Goal: Task Accomplishment & Management: Complete application form

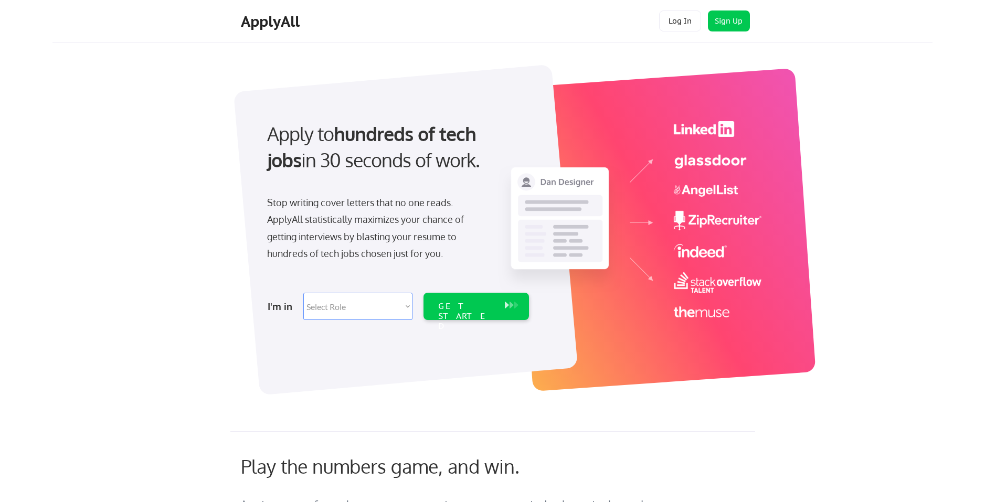
click at [361, 303] on select "Select Role Software Engineering Product Management Customer Success Sales UI/U…" at bounding box center [357, 306] width 109 height 27
select select ""marketing___comms""
click at [303, 293] on select "Select Role Software Engineering Product Management Customer Success Sales UI/U…" at bounding box center [357, 306] width 109 height 27
select select ""marketing___comms""
click at [492, 308] on div "GET STARTED" at bounding box center [466, 316] width 56 height 30
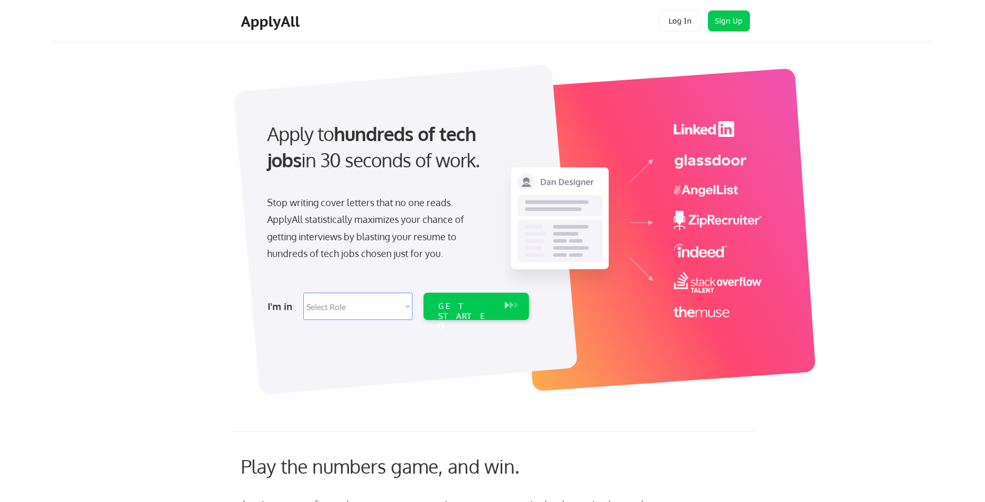
select select ""marketing___comms""
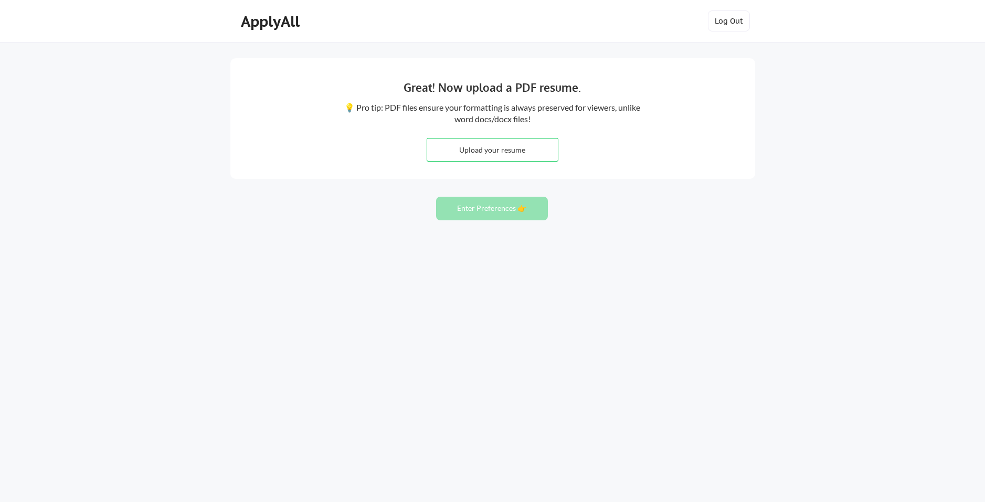
click at [469, 151] on input "file" at bounding box center [492, 150] width 131 height 23
type input "C:\fakepath\NAVREET_JOSAN-SrProductManager-AWS.docx"
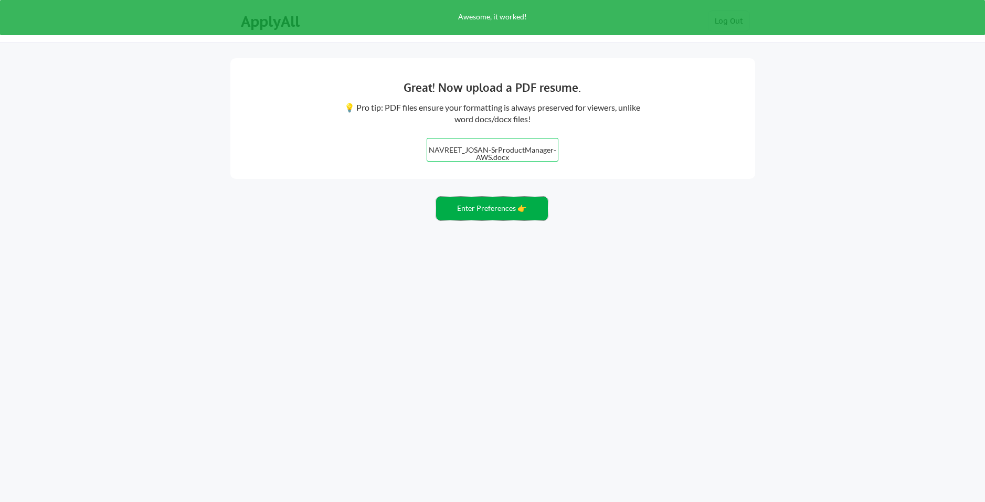
click at [472, 207] on button "Enter Preferences 👉" at bounding box center [492, 209] width 112 height 24
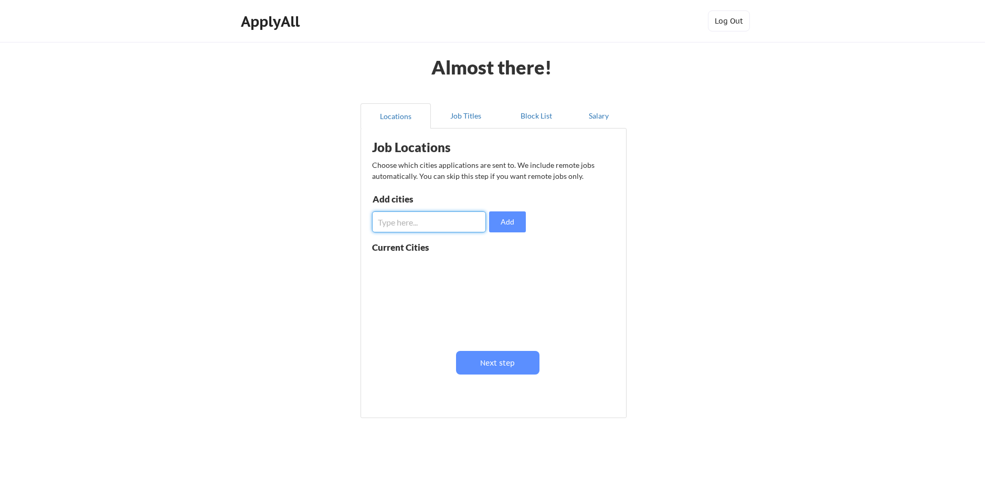
click at [450, 223] on input "input" at bounding box center [429, 222] width 114 height 21
type input "seattle"
click at [513, 223] on button "Add" at bounding box center [507, 222] width 37 height 21
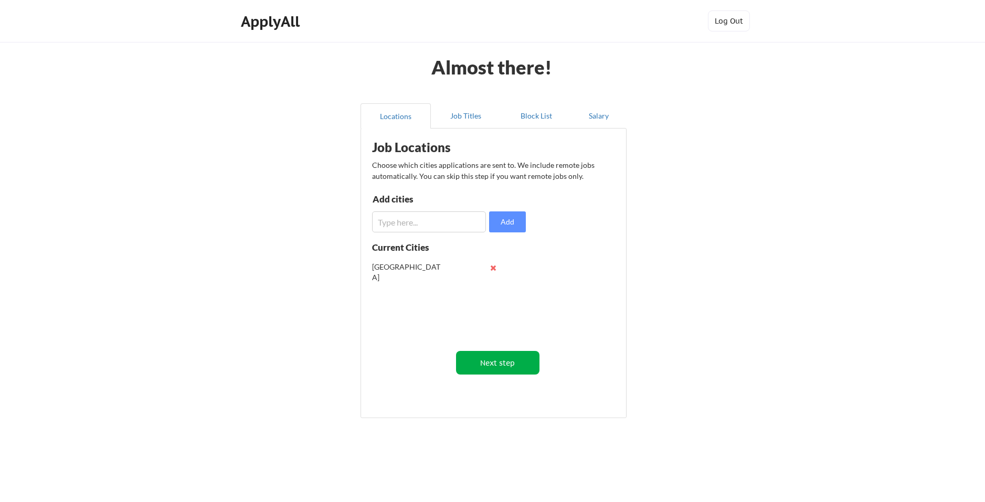
click at [506, 364] on button "Next step" at bounding box center [497, 363] width 83 height 24
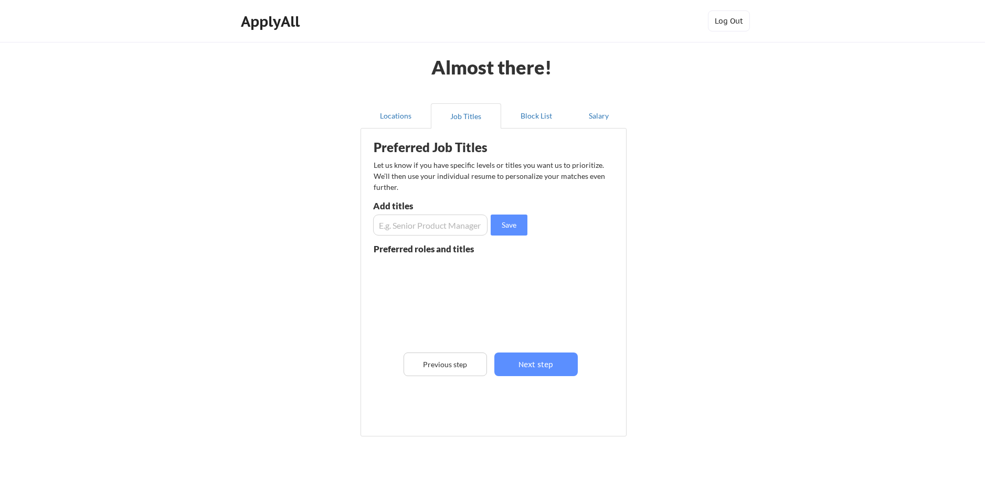
click at [407, 219] on input "input" at bounding box center [430, 225] width 114 height 21
click at [384, 228] on input "input" at bounding box center [430, 225] width 114 height 21
click at [449, 230] on input "input" at bounding box center [430, 225] width 114 height 21
type input "Senior Product Manager"
click at [493, 228] on button "Save" at bounding box center [509, 225] width 37 height 21
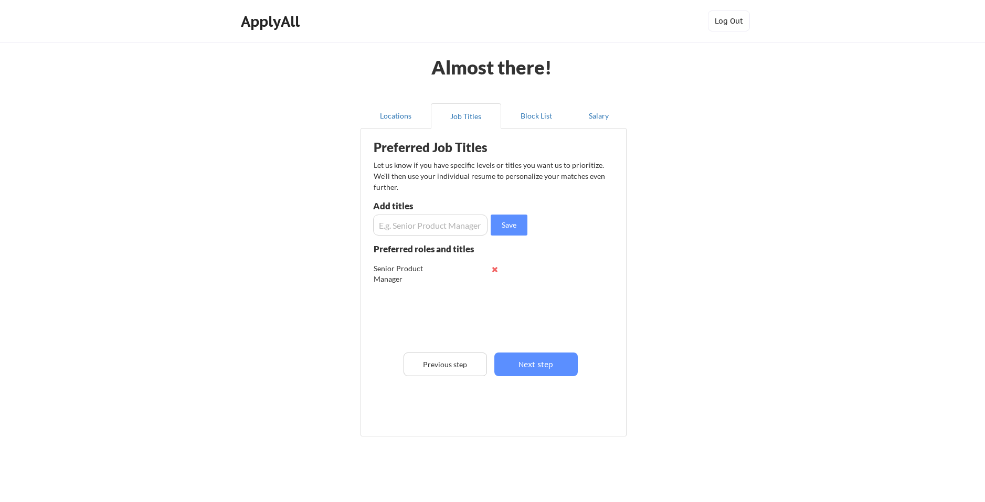
click at [440, 228] on input "input" at bounding box center [430, 225] width 114 height 21
type input "Marketing Manager"
click at [504, 221] on button "Save" at bounding box center [509, 225] width 37 height 21
click at [432, 230] on input "input" at bounding box center [430, 225] width 114 height 21
type input "G"
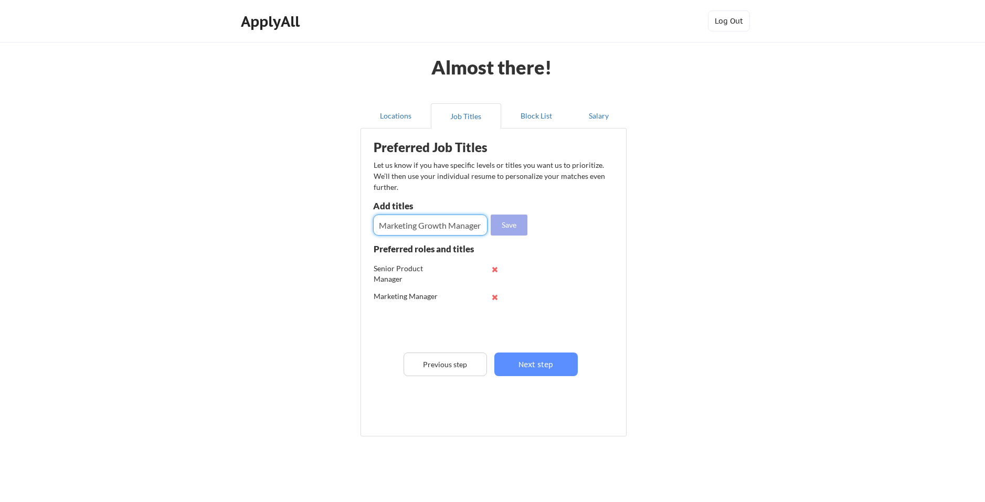
type input "Marketing Growth Manager"
click at [518, 232] on button "Save" at bounding box center [509, 225] width 37 height 21
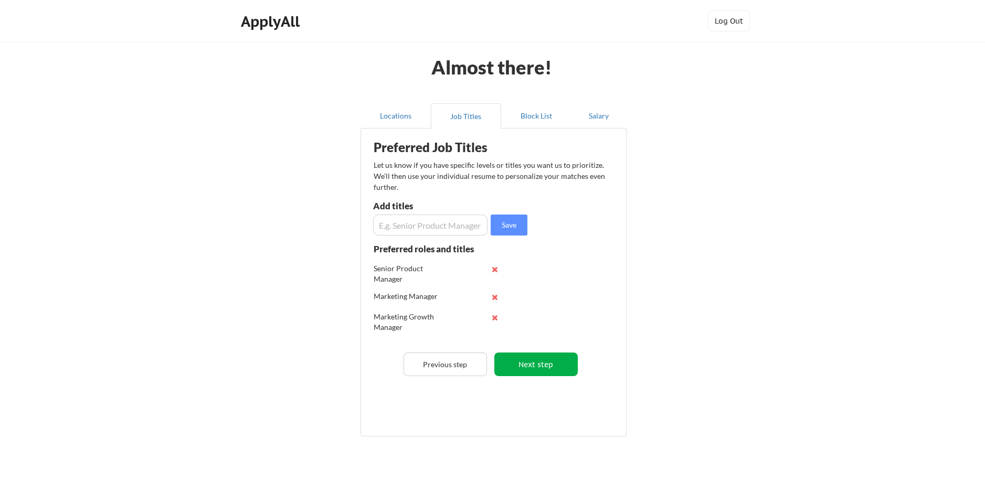
click at [549, 365] on button "Next step" at bounding box center [535, 365] width 83 height 24
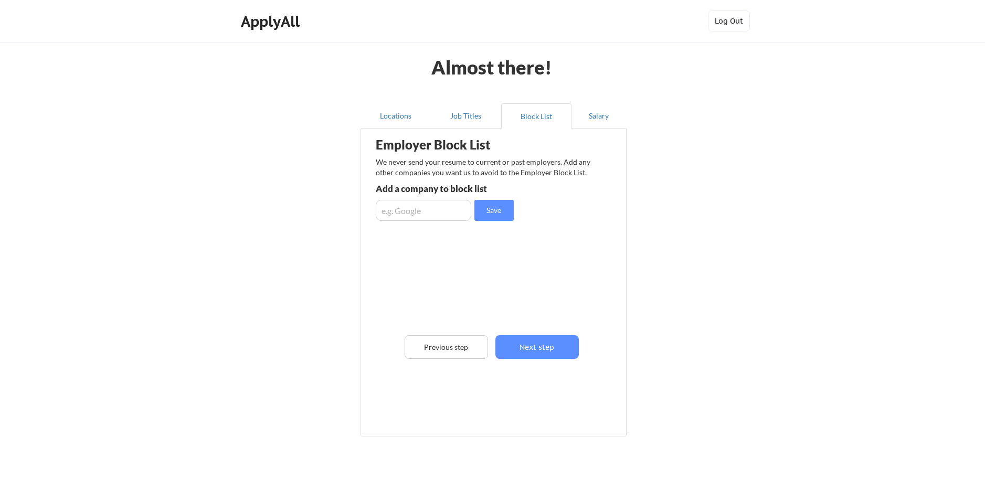
click at [408, 215] on input "input" at bounding box center [424, 210] width 96 height 21
type input "amazon"
click at [497, 211] on button "Save" at bounding box center [493, 210] width 39 height 21
click at [429, 216] on input "input" at bounding box center [424, 210] width 96 height 21
type input "aws"
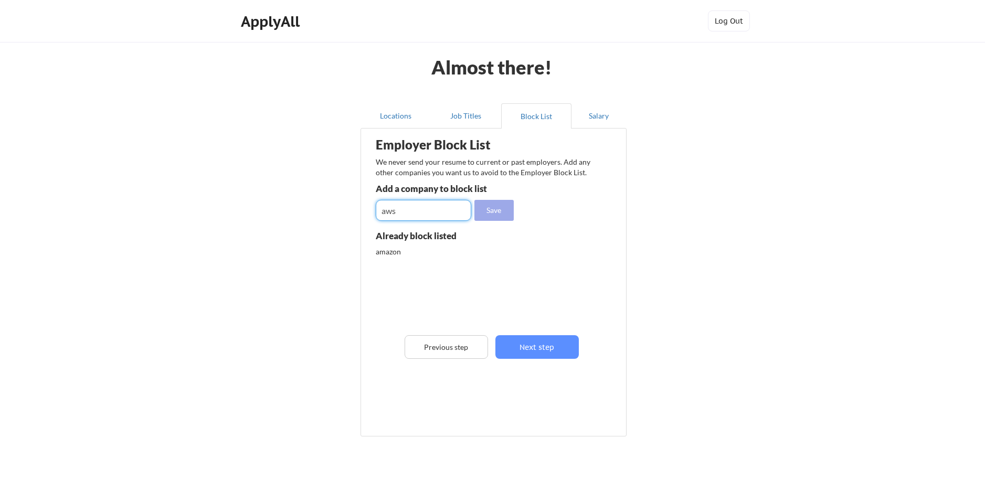
drag, startPoint x: 502, startPoint y: 214, endPoint x: 501, endPoint y: 220, distance: 6.4
click at [502, 214] on button "Save" at bounding box center [493, 210] width 39 height 21
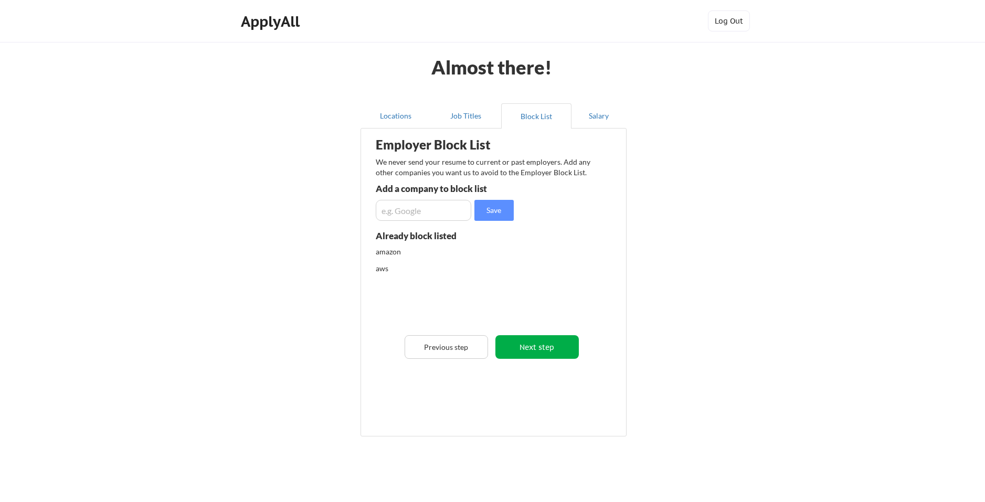
click at [550, 345] on button "Next step" at bounding box center [536, 347] width 83 height 24
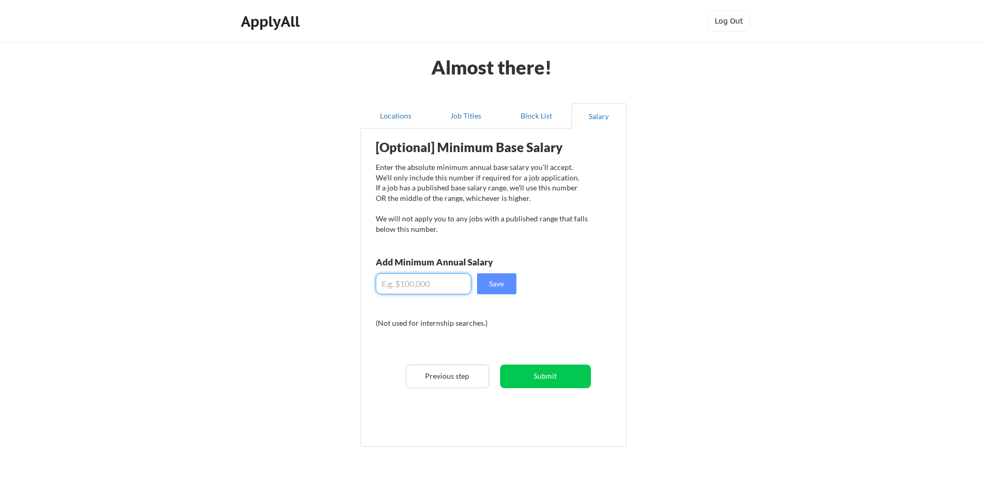
click at [416, 291] on input "input" at bounding box center [424, 283] width 96 height 21
type input "$160,000"
click at [508, 285] on button "Save" at bounding box center [496, 283] width 39 height 21
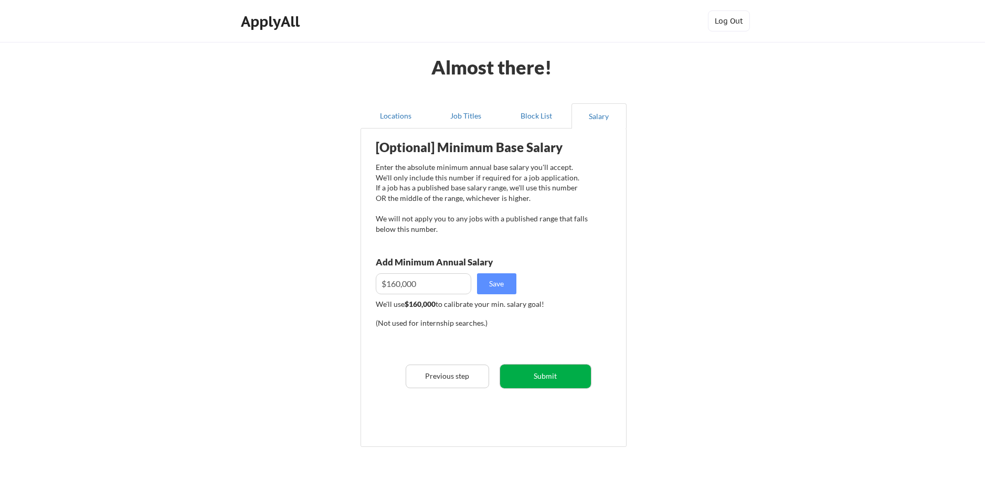
click at [541, 376] on button "Submit" at bounding box center [545, 377] width 91 height 24
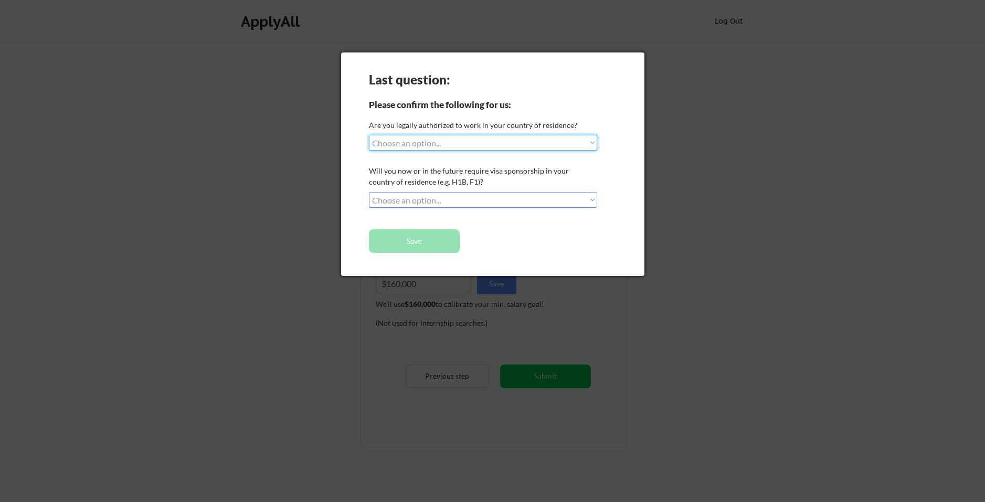
click at [440, 146] on select "Choose an option... Yes, I am a US Citizen Yes, I am a Canadian Citizen Yes, I …" at bounding box center [483, 143] width 228 height 16
select select ""yes__i_am_here_on_a_visa__h1b__opt__etc__""
click at [369, 135] on select "Choose an option... Yes, I am a US Citizen Yes, I am a Canadian Citizen Yes, I …" at bounding box center [483, 143] width 228 height 16
click at [428, 197] on select "Choose an option... No, I will not need sponsorship Yes, I will need sponsorship" at bounding box center [483, 200] width 228 height 16
select select ""yes__i_will_need_sponsorship""
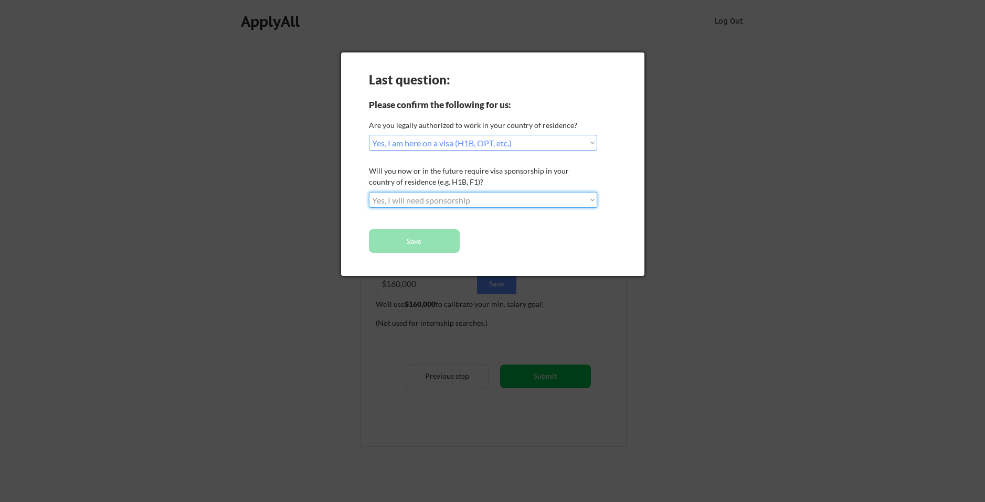
click at [369, 192] on select "Choose an option... No, I will not need sponsorship Yes, I will need sponsorship" at bounding box center [483, 200] width 228 height 16
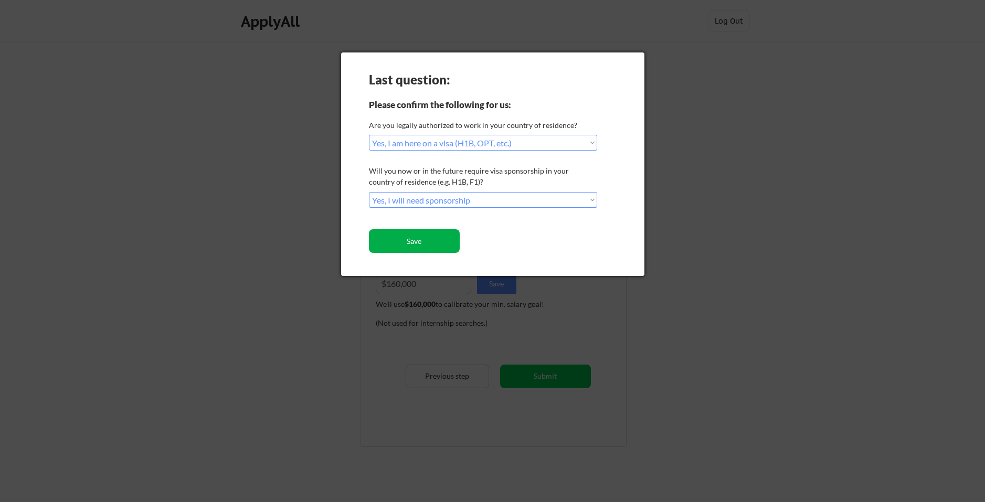
click at [411, 242] on button "Save" at bounding box center [414, 241] width 91 height 24
